Goal: Use online tool/utility: Utilize a website feature to perform a specific function

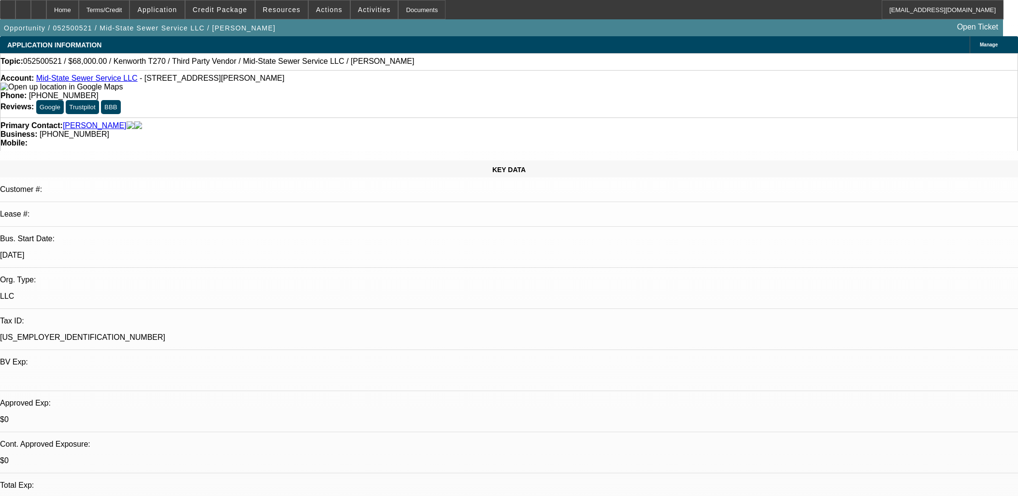
select select "0"
select select "2"
select select "0.1"
select select "4"
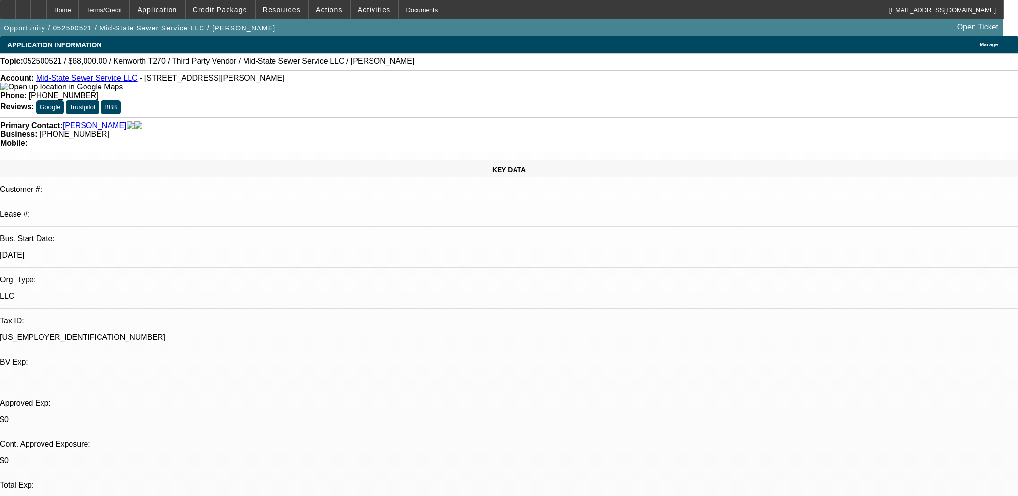
select select "0"
select select "2"
select select "0.1"
select select "4"
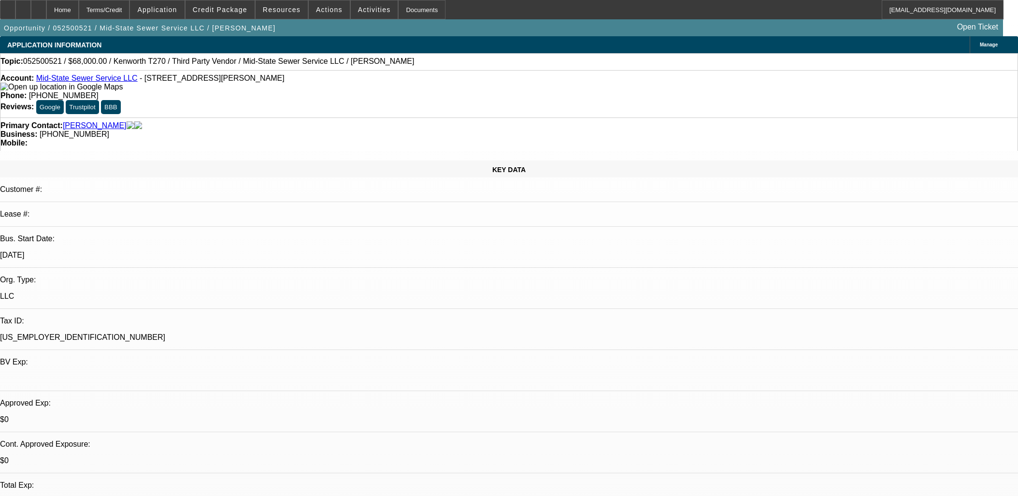
select select "0"
select select "2"
select select "0"
select select "6"
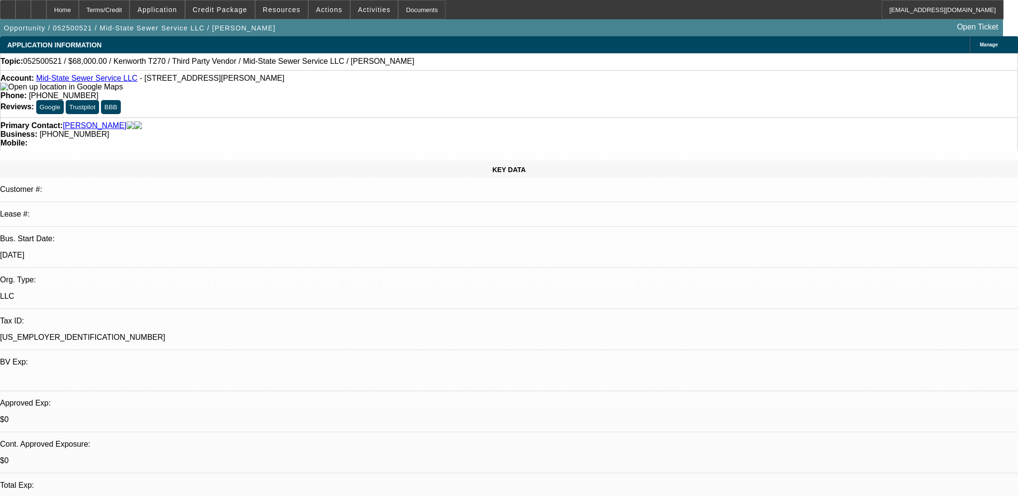
select select "0.2"
select select "2"
select select "0.1"
select select "4"
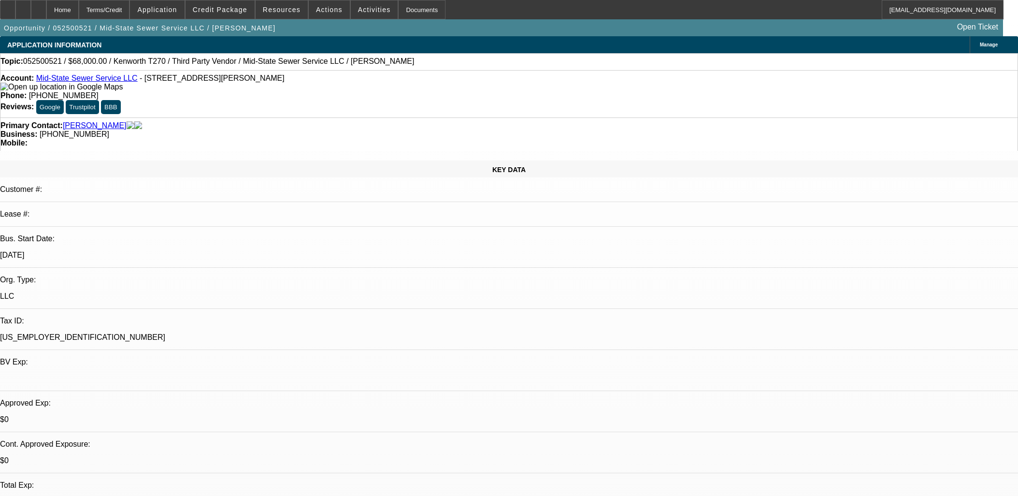
scroll to position [644, 0]
